Goal: Information Seeking & Learning: Learn about a topic

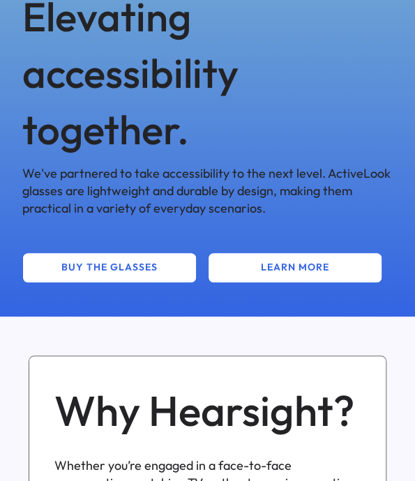
scroll to position [1394, 0]
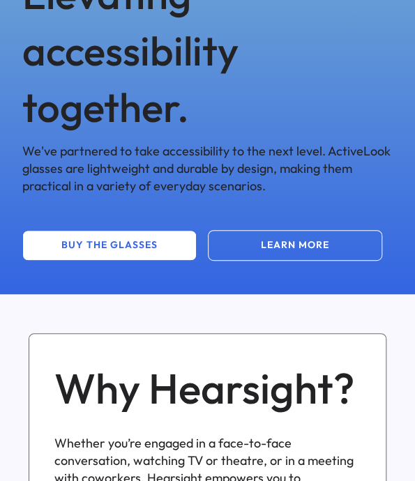
click at [340, 247] on button "LEARN MORE" at bounding box center [295, 245] width 174 height 31
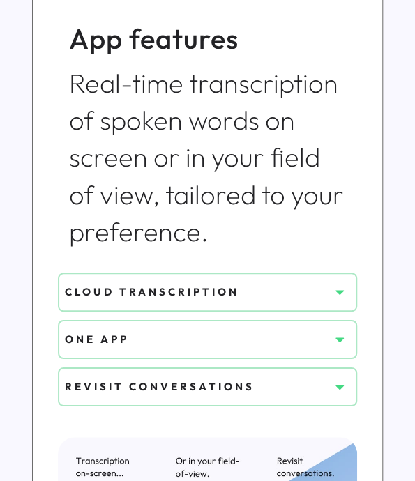
scroll to position [976, 0]
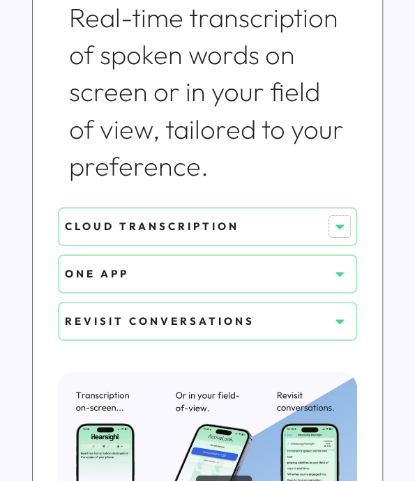
click at [342, 227] on icon at bounding box center [339, 227] width 14 height 14
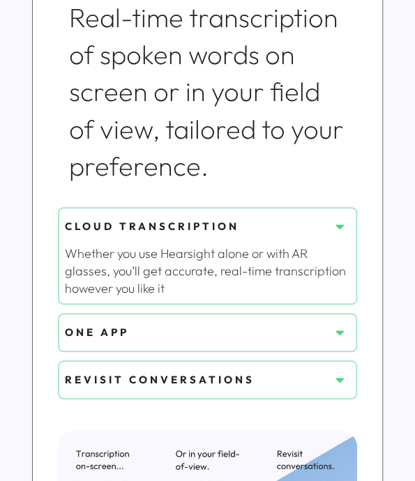
click at [342, 227] on use at bounding box center [339, 226] width 8 height 5
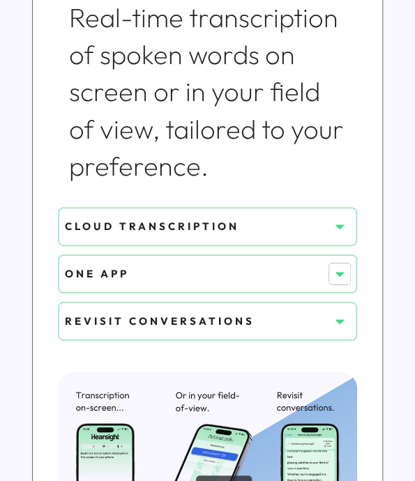
click at [340, 272] on icon at bounding box center [339, 274] width 14 height 14
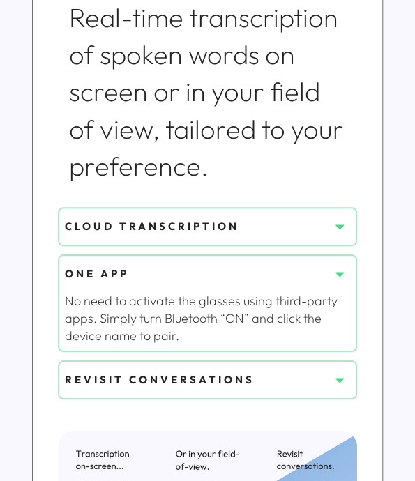
click at [340, 272] on icon at bounding box center [339, 274] width 14 height 14
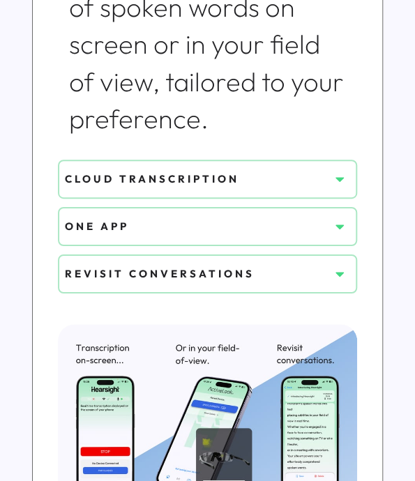
scroll to position [1045, 0]
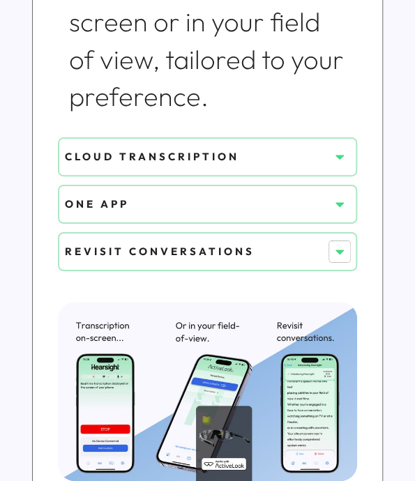
click at [340, 247] on icon at bounding box center [339, 252] width 14 height 14
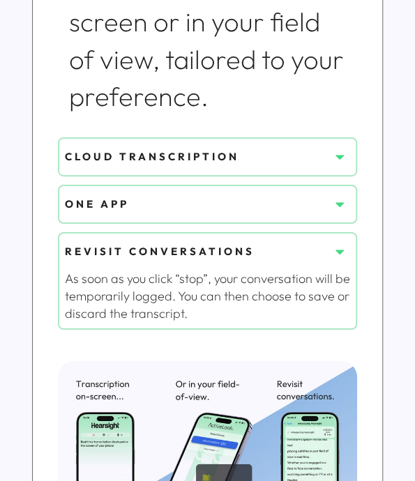
click at [341, 252] on use at bounding box center [339, 252] width 8 height 5
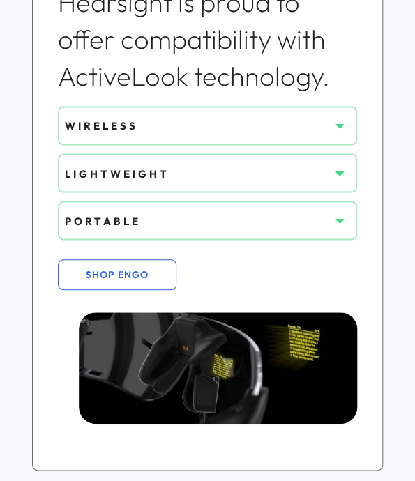
scroll to position [1742, 0]
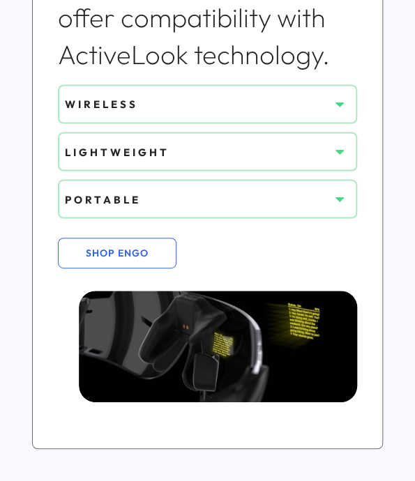
click at [340, 151] on use at bounding box center [339, 152] width 8 height 5
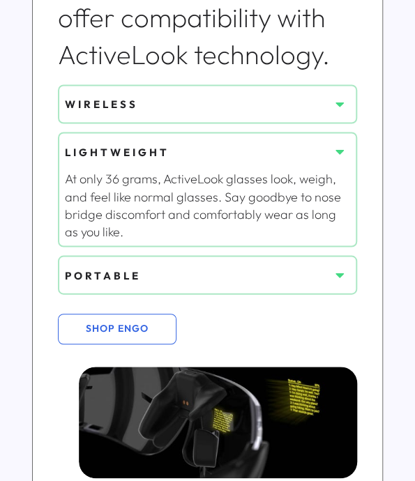
click at [340, 151] on use at bounding box center [339, 152] width 8 height 5
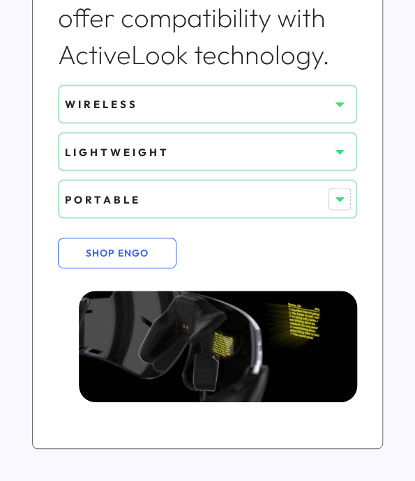
click at [342, 197] on icon at bounding box center [339, 199] width 14 height 14
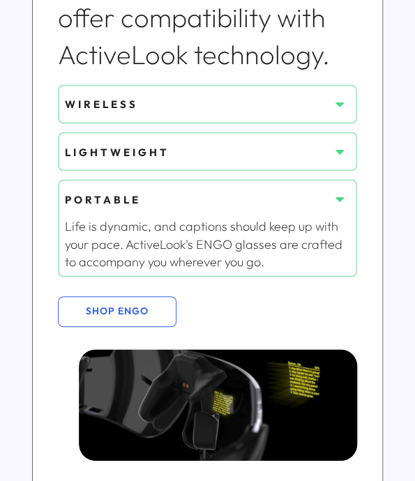
click at [341, 194] on icon at bounding box center [339, 199] width 14 height 14
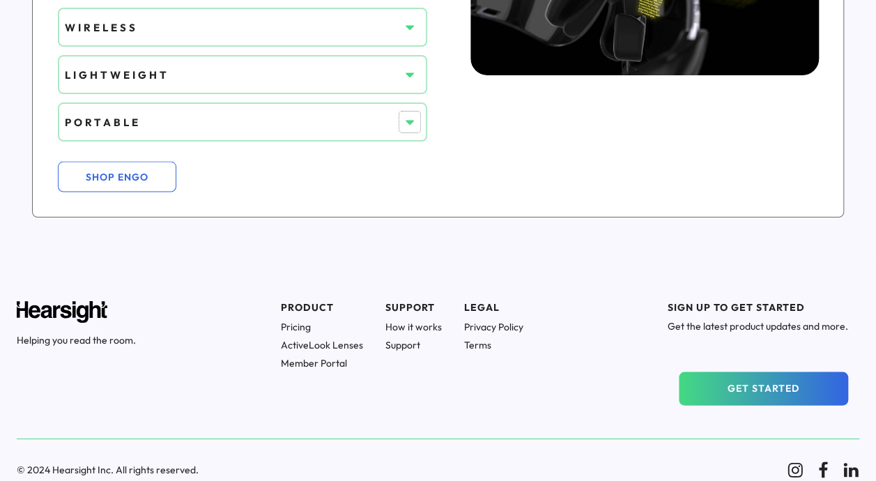
scroll to position [1249, 0]
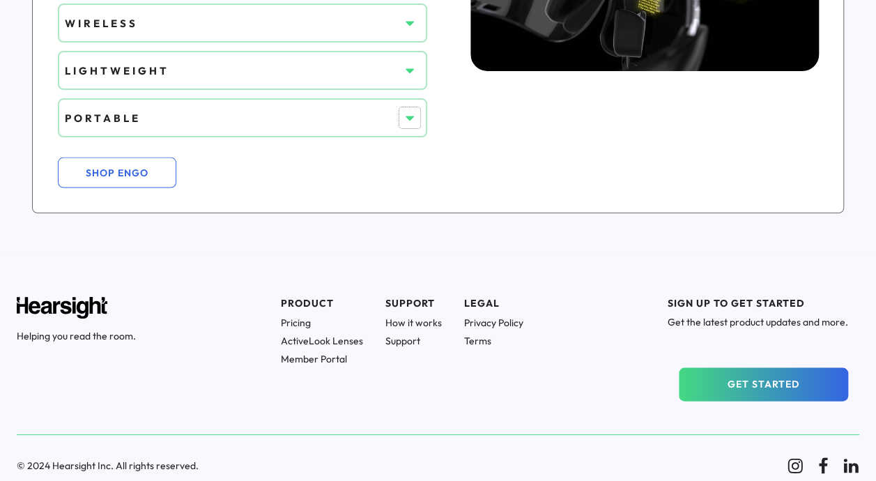
click at [408, 70] on use at bounding box center [410, 71] width 8 height 5
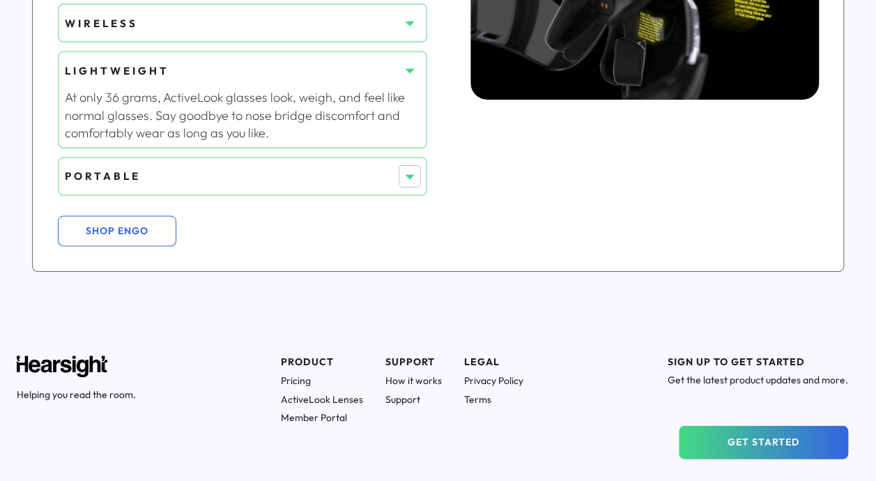
click at [410, 173] on icon at bounding box center [410, 176] width 14 height 14
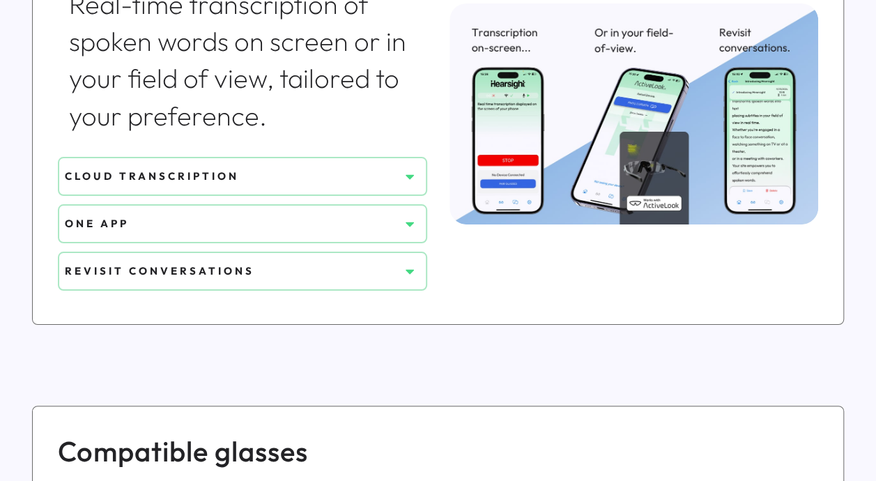
scroll to position [622, 0]
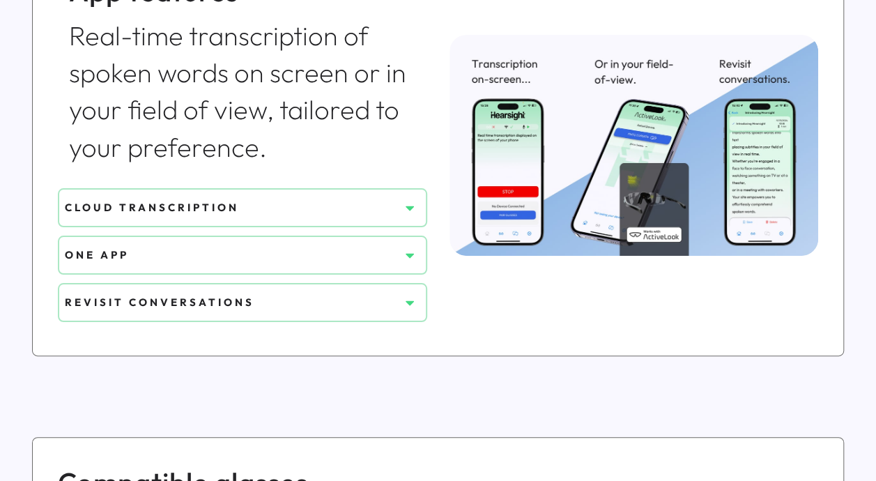
click at [408, 254] on use at bounding box center [410, 255] width 8 height 5
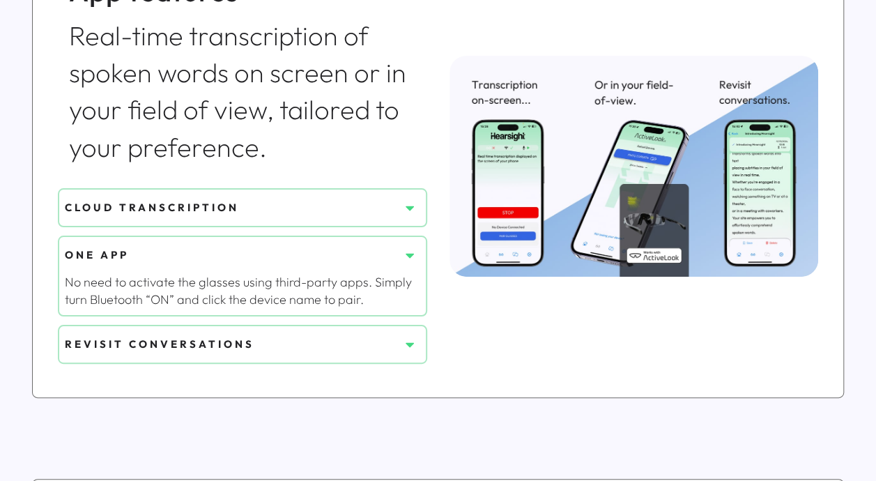
click at [411, 253] on use at bounding box center [410, 255] width 8 height 5
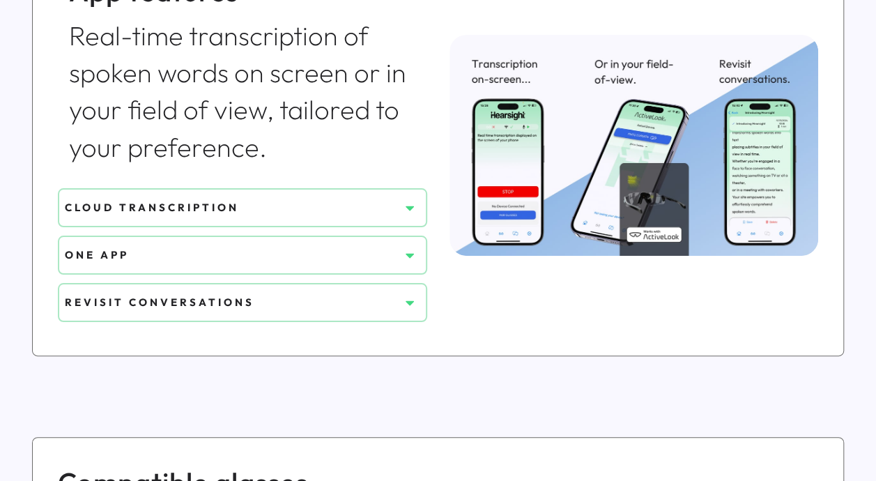
click at [407, 205] on icon at bounding box center [410, 208] width 14 height 14
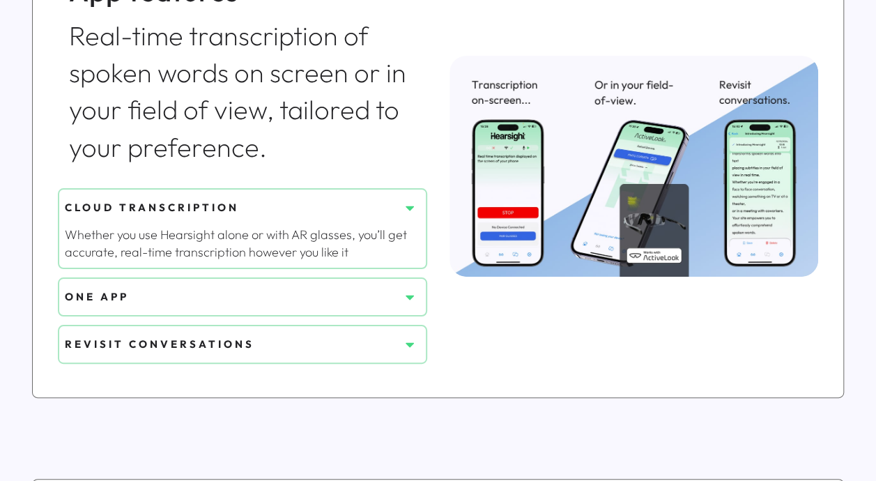
click at [343, 170] on div "App features Real-time transcription of spoken words on screen or in your field…" at bounding box center [242, 68] width 369 height 217
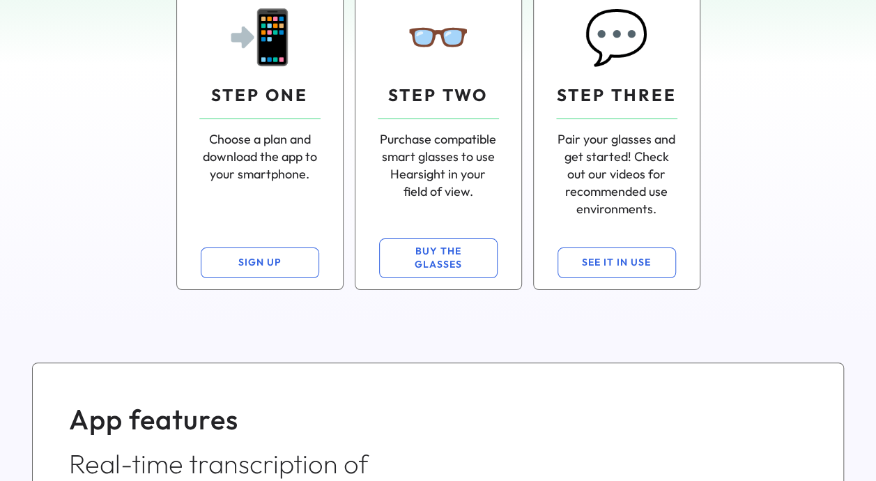
scroll to position [0, 0]
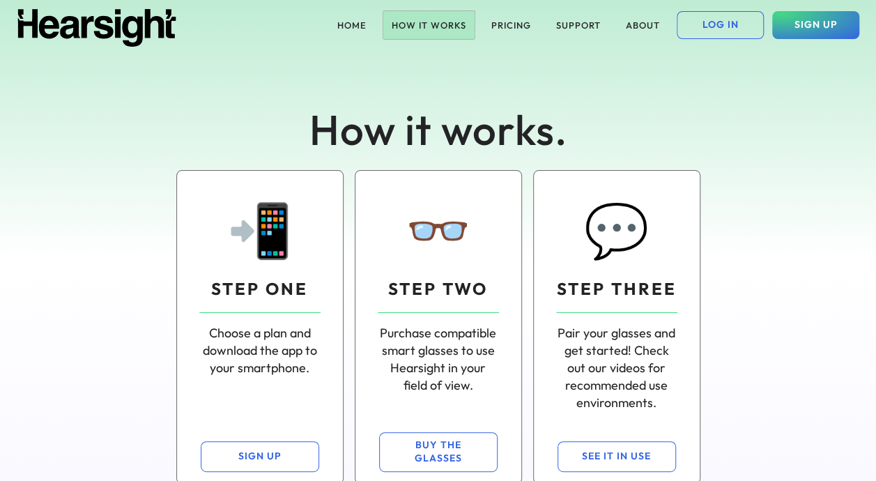
click at [414, 24] on button "HOW IT WORKS" at bounding box center [428, 25] width 91 height 28
click at [414, 22] on button "ABOUT" at bounding box center [643, 25] width 51 height 28
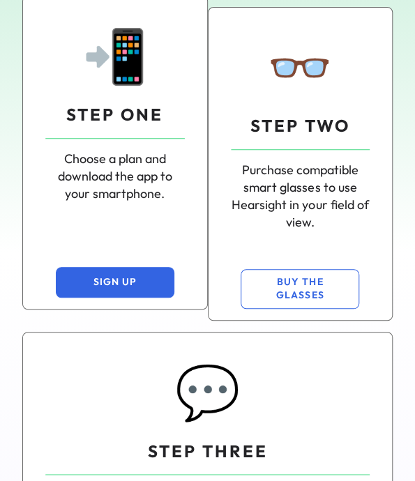
scroll to position [209, 0]
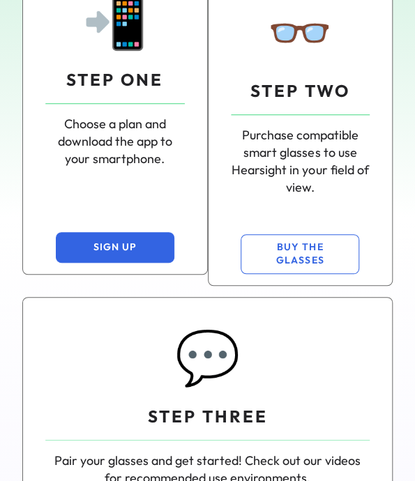
click at [119, 244] on button "SIGN UP" at bounding box center [115, 247] width 118 height 31
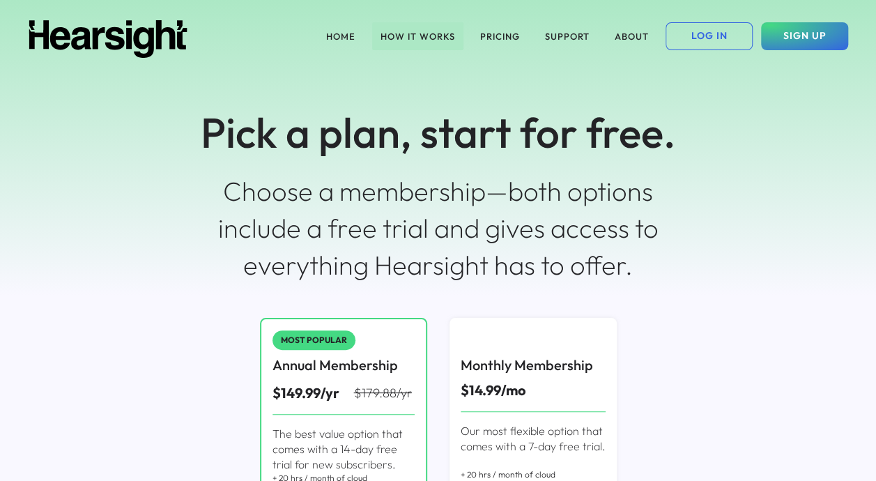
click at [408, 31] on button "HOW IT WORKS" at bounding box center [417, 36] width 91 height 28
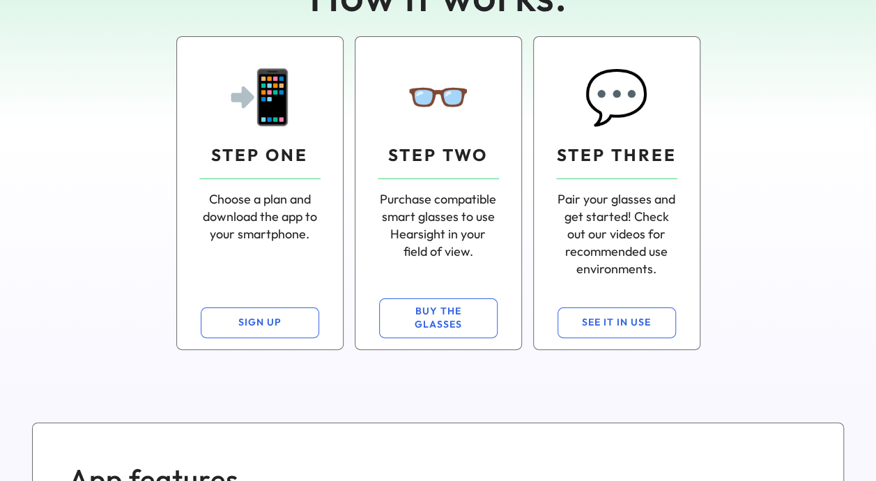
scroll to position [139, 0]
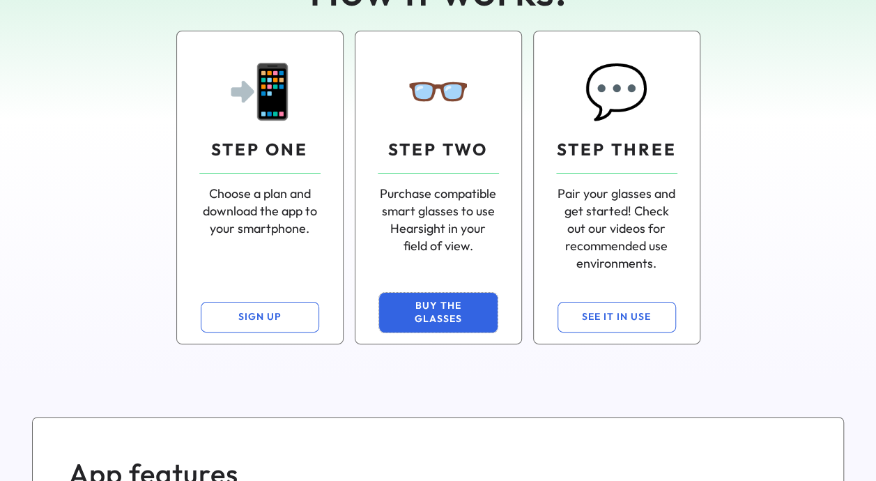
click at [442, 309] on button "BUY THE GLASSES" at bounding box center [438, 313] width 118 height 40
click at [262, 144] on div "STEP ONE" at bounding box center [259, 150] width 97 height 24
click at [269, 111] on div "📲" at bounding box center [260, 90] width 66 height 73
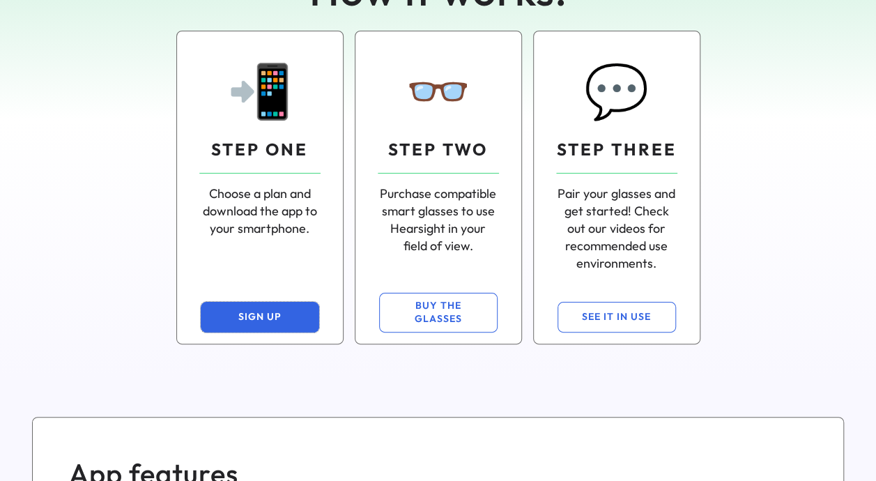
click at [257, 321] on button "SIGN UP" at bounding box center [260, 317] width 118 height 31
